Goal: Check status: Check status

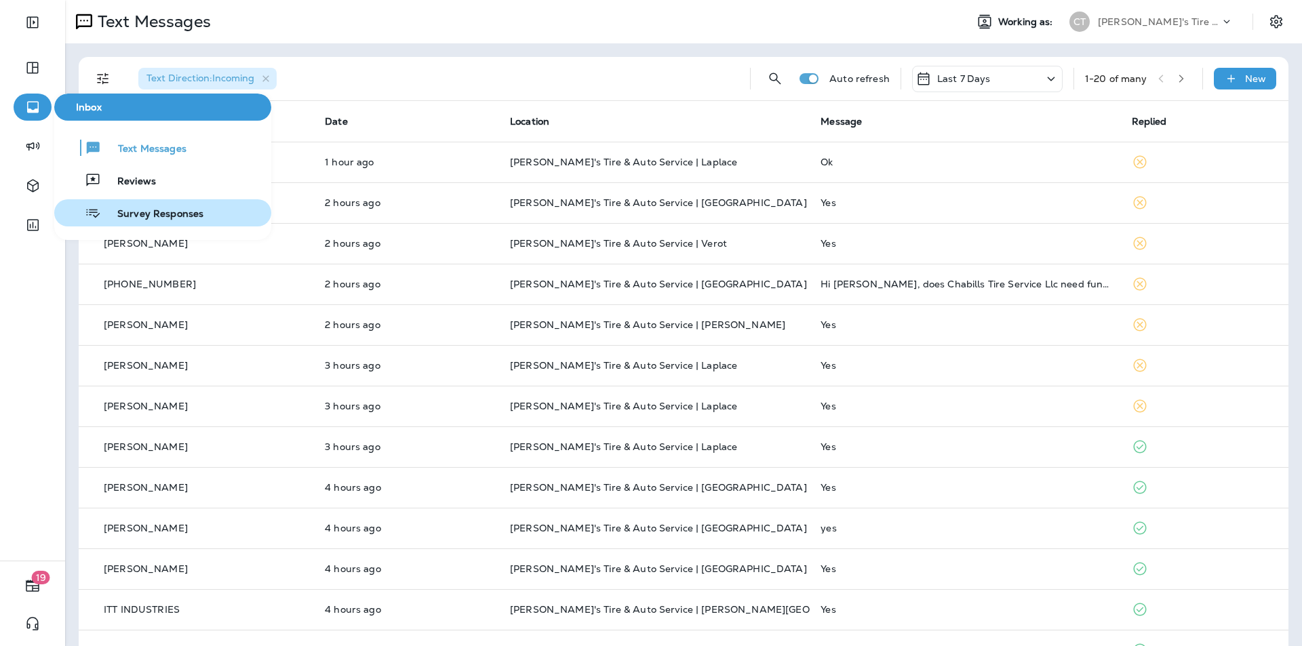
click at [122, 212] on span "Survey Responses" at bounding box center [152, 214] width 102 height 13
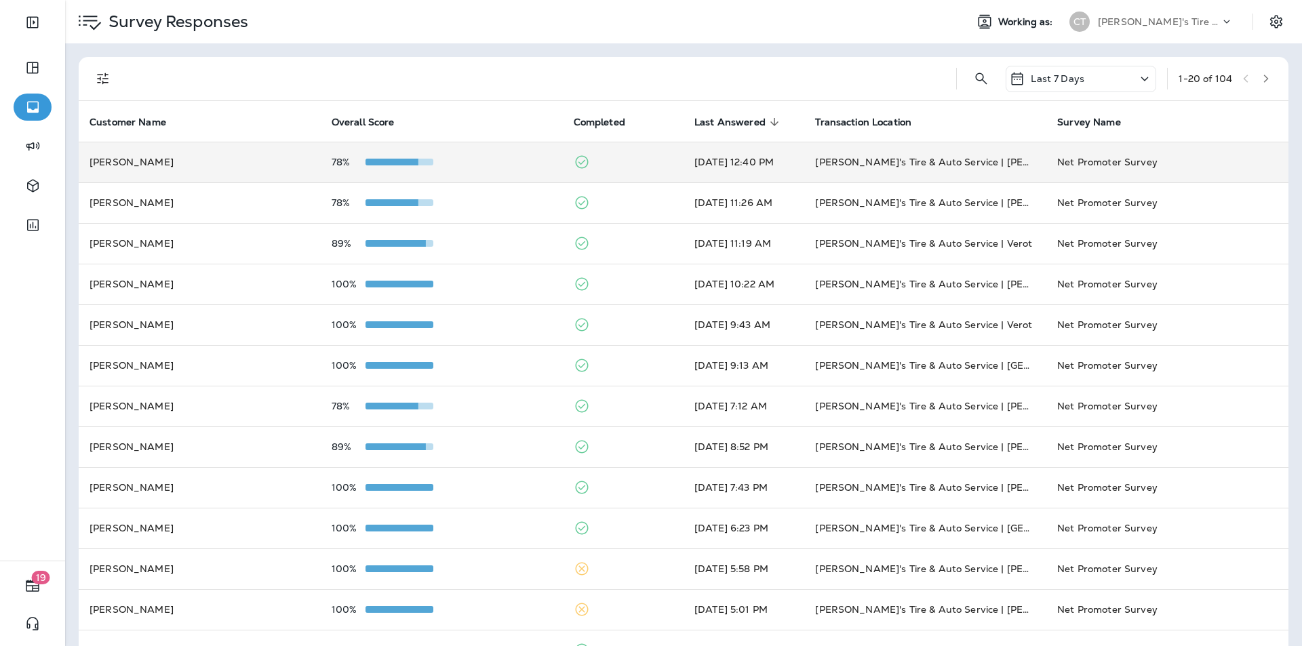
click at [470, 154] on td "78%" at bounding box center [442, 162] width 242 height 41
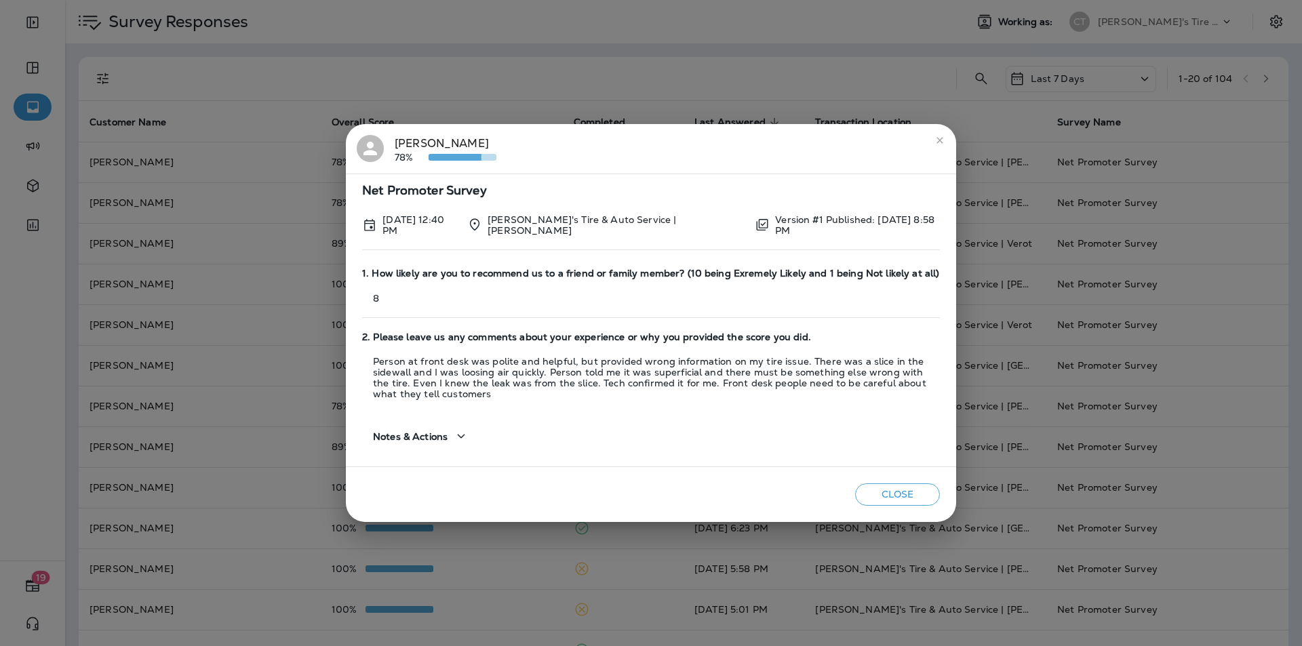
click at [414, 142] on div "[PERSON_NAME] 78%" at bounding box center [446, 149] width 102 height 28
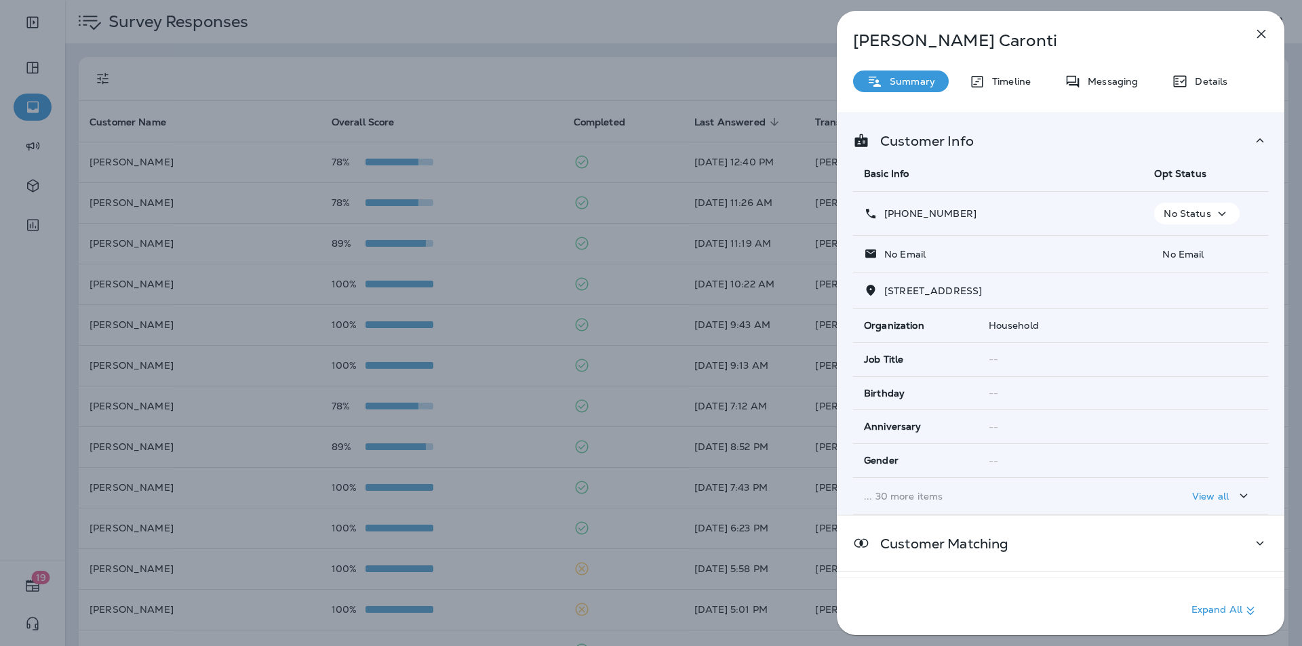
click at [1261, 33] on icon "button" at bounding box center [1261, 34] width 9 height 9
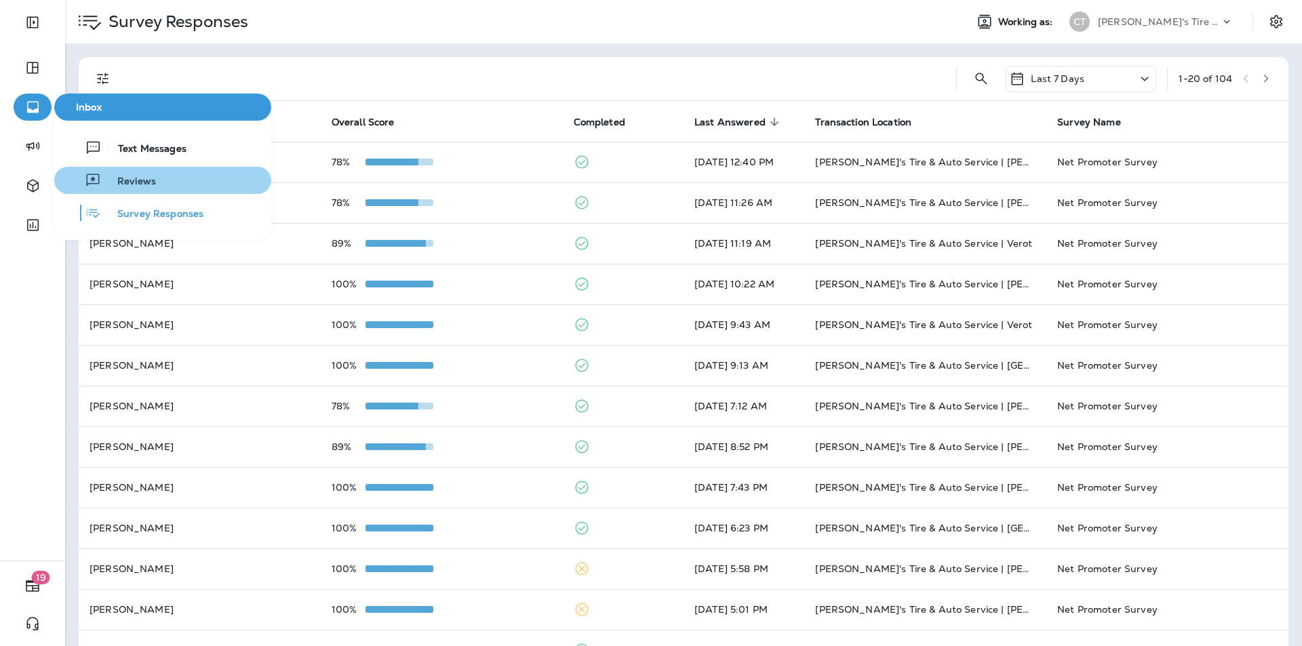
click at [124, 179] on span "Reviews" at bounding box center [128, 182] width 55 height 13
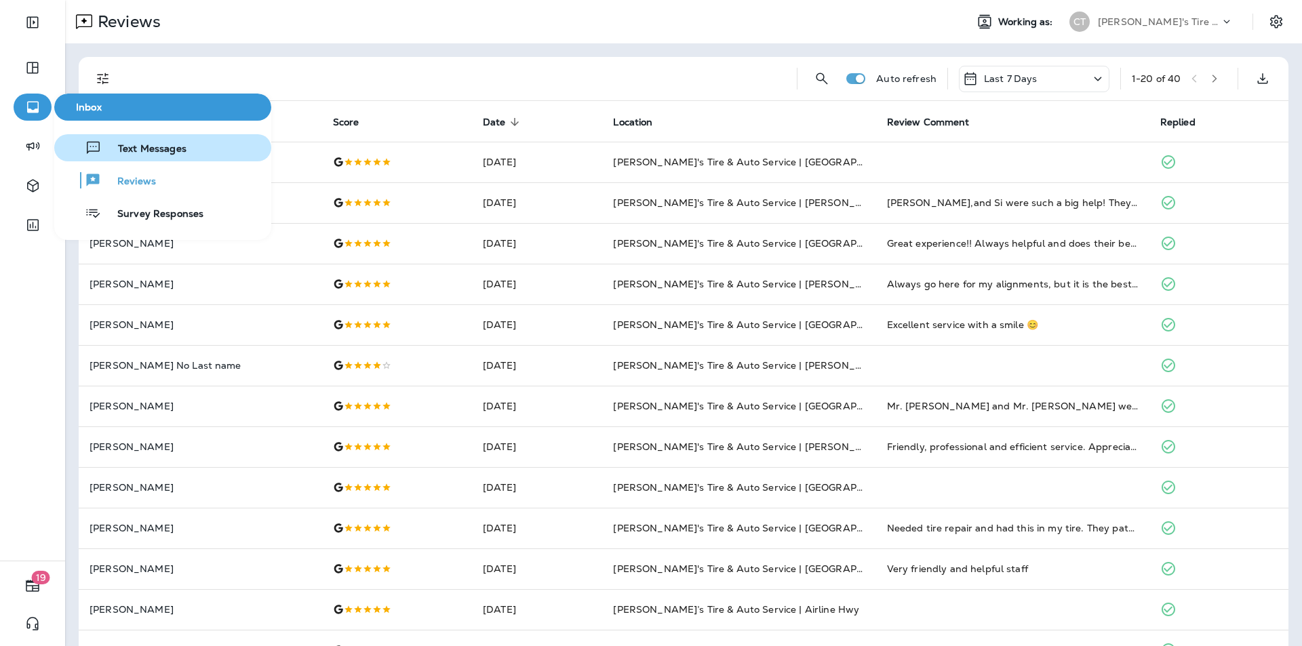
click at [147, 150] on span "Text Messages" at bounding box center [144, 149] width 85 height 13
